Goal: Information Seeking & Learning: Learn about a topic

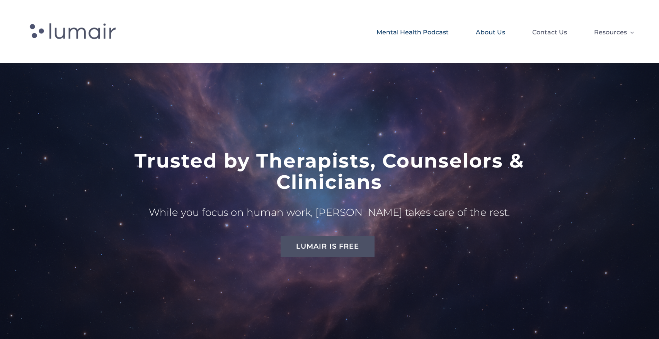
click at [411, 36] on span "Mental Health Podcast" at bounding box center [412, 32] width 72 height 13
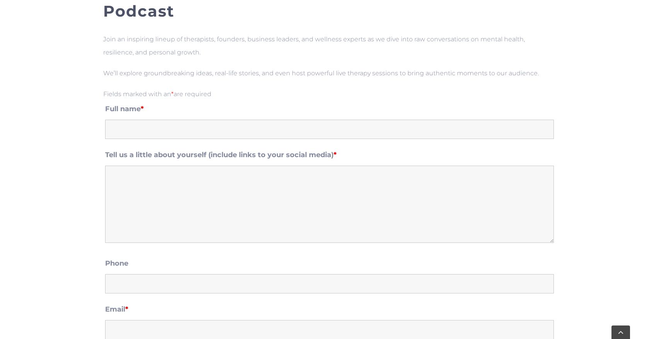
scroll to position [19, 0]
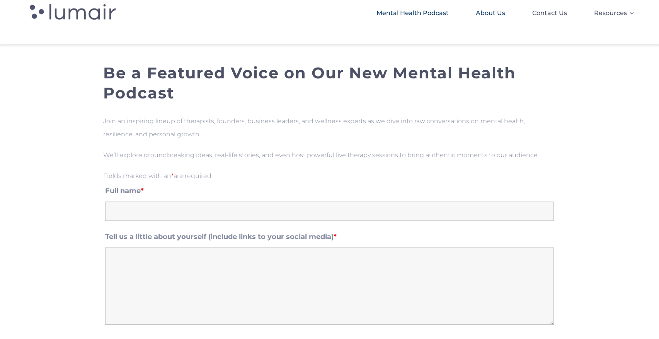
click at [495, 12] on span "About Us" at bounding box center [490, 13] width 29 height 13
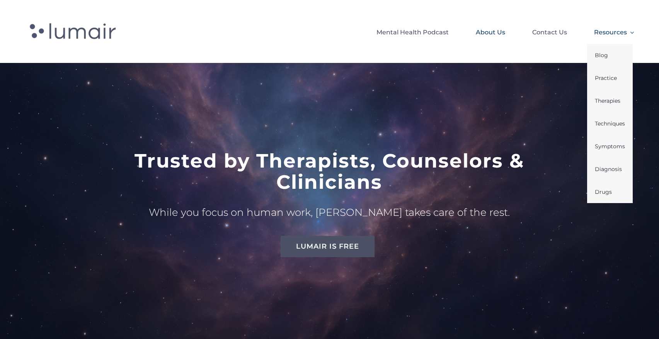
click at [609, 28] on span "Resources" at bounding box center [610, 32] width 33 height 13
click at [603, 101] on span "Therapies" at bounding box center [607, 100] width 25 height 13
